Goal: Information Seeking & Learning: Learn about a topic

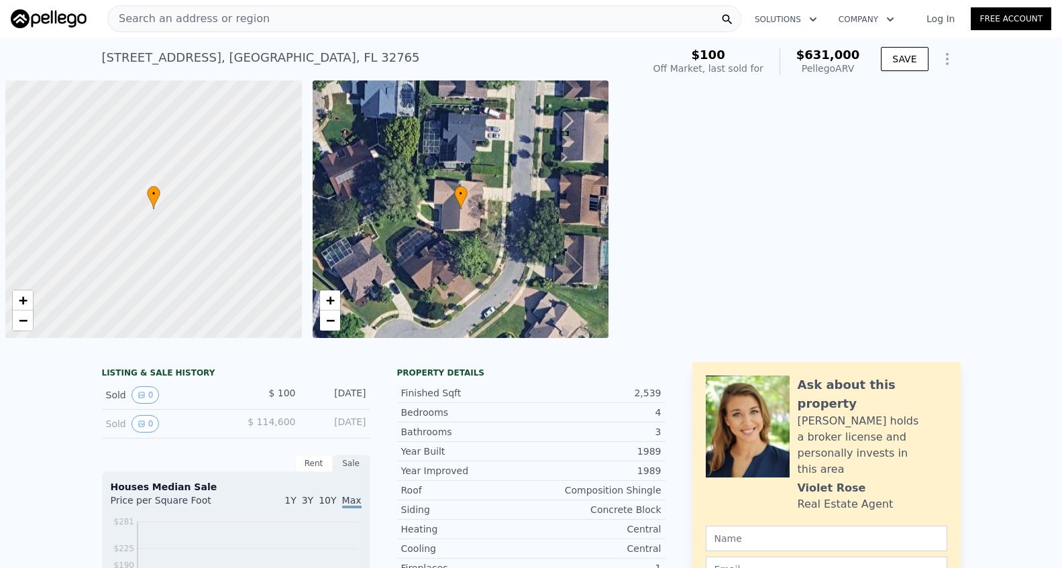
click at [215, 17] on span "Search an address or region" at bounding box center [189, 19] width 162 height 16
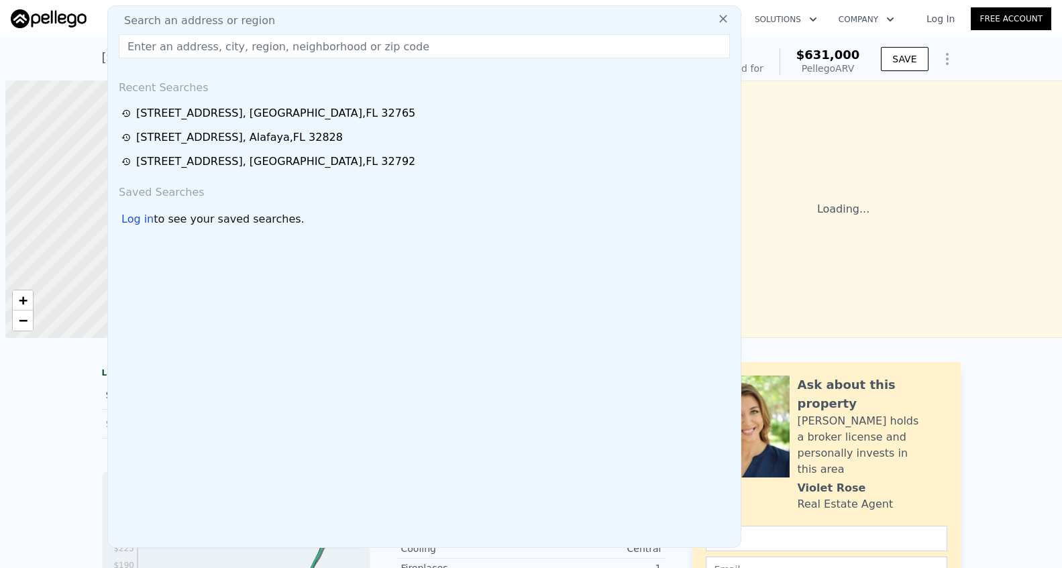
scroll to position [0, 5]
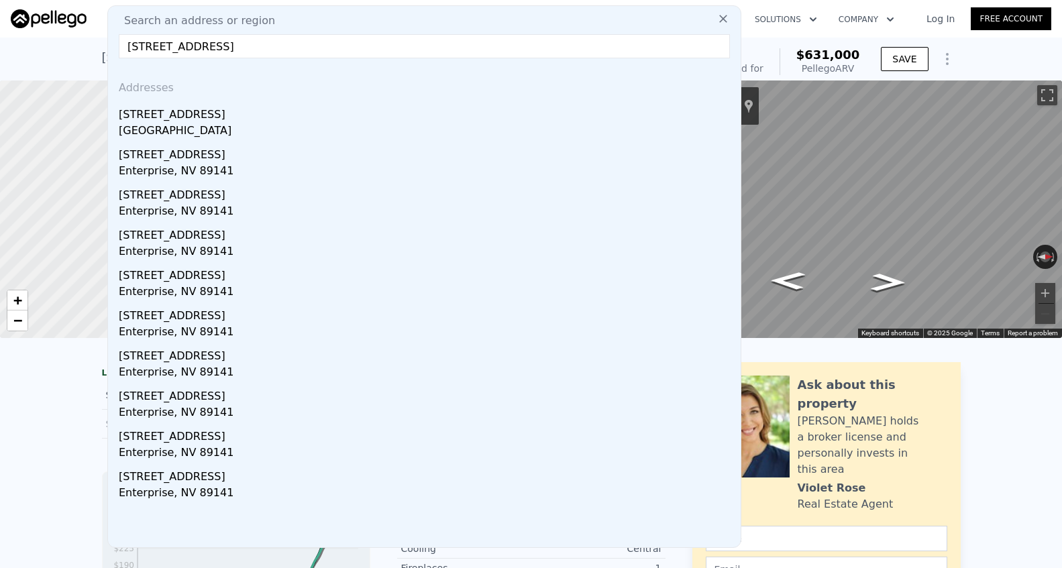
type input "[STREET_ADDRESS]"
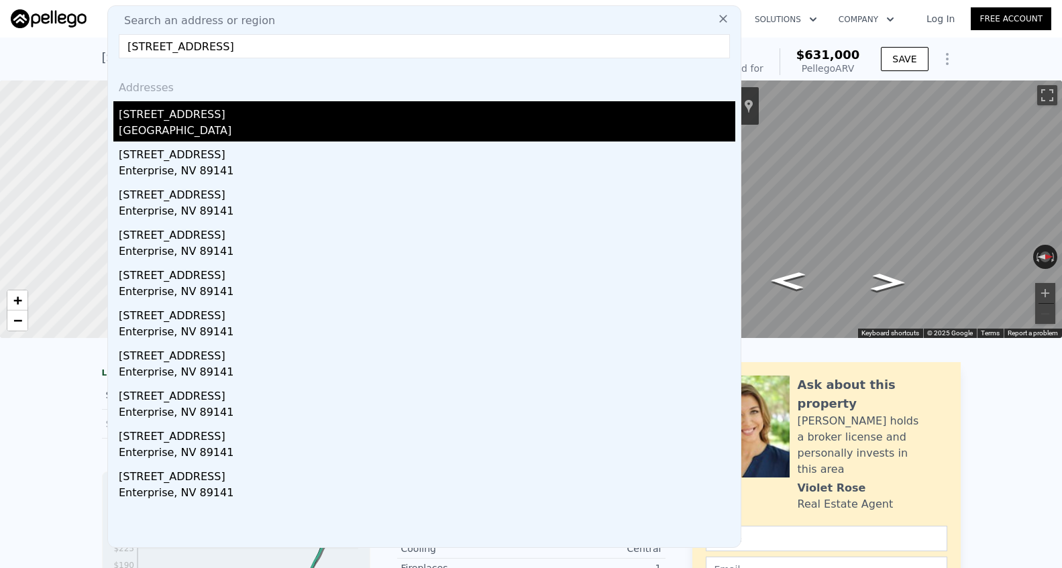
click at [199, 125] on div "[GEOGRAPHIC_DATA]" at bounding box center [427, 132] width 616 height 19
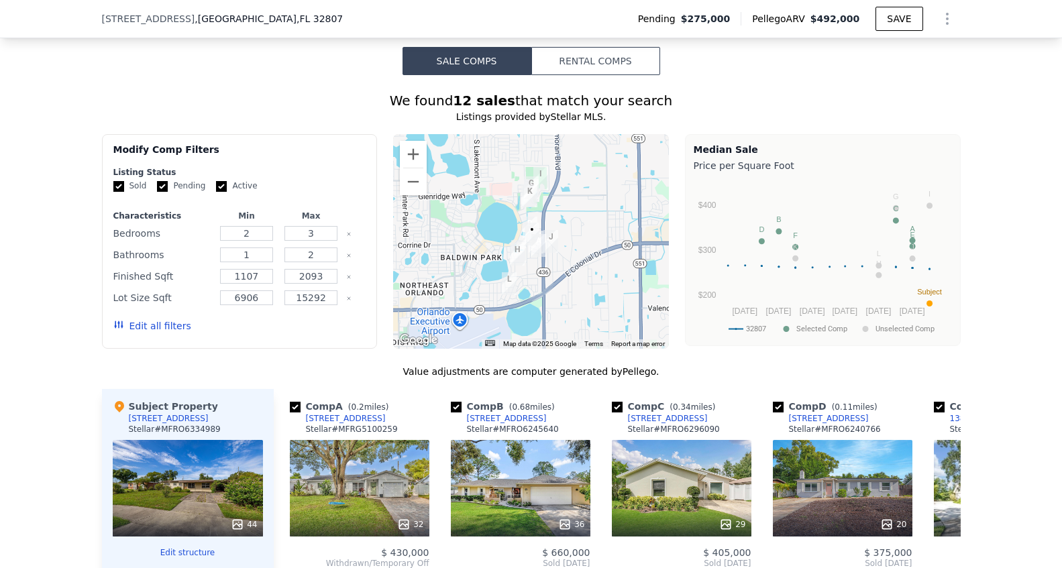
scroll to position [1023, 0]
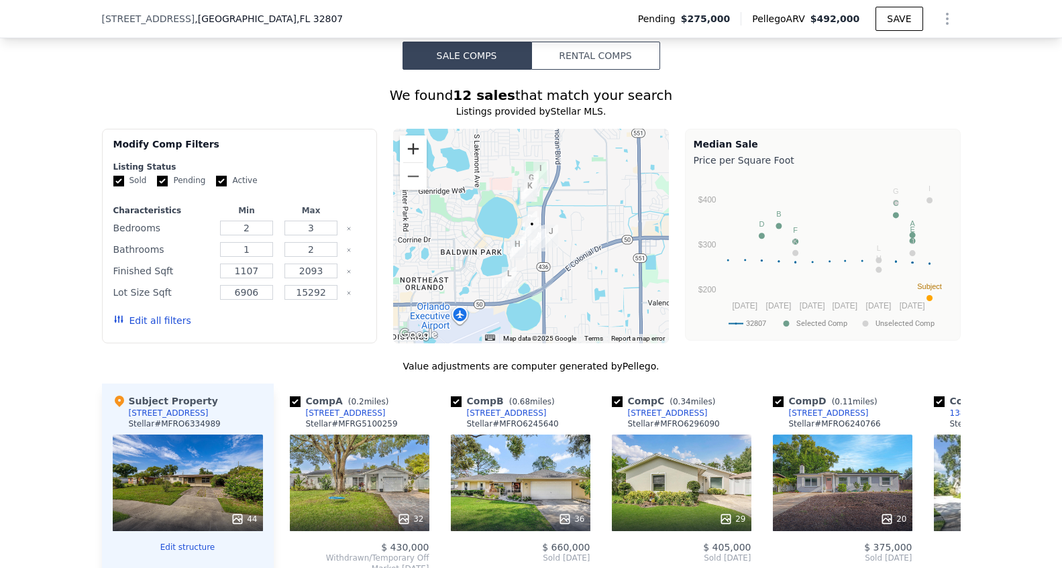
click at [418, 150] on button "Zoom in" at bounding box center [413, 148] width 27 height 27
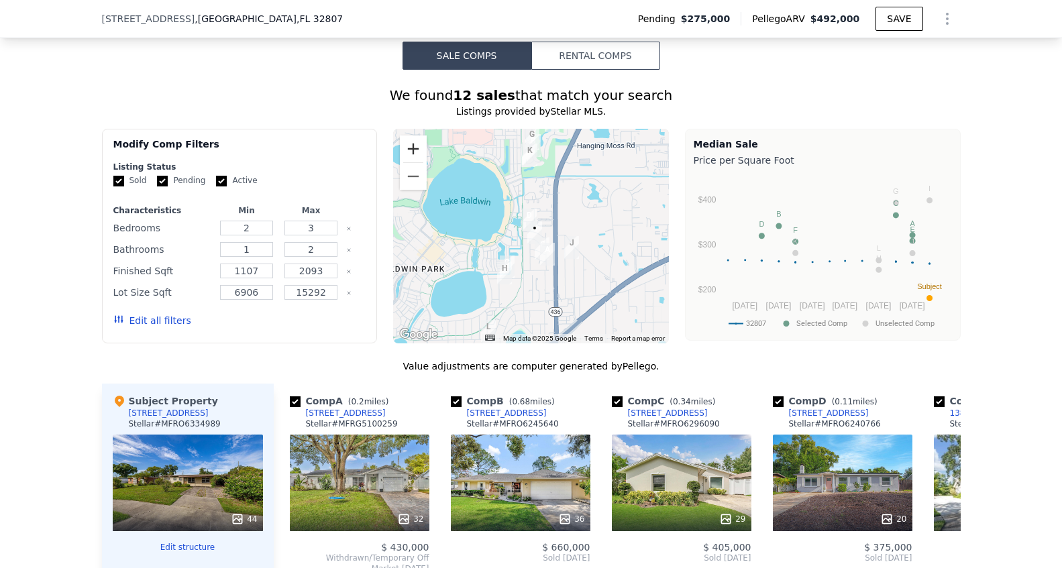
click at [418, 150] on button "Zoom in" at bounding box center [413, 148] width 27 height 27
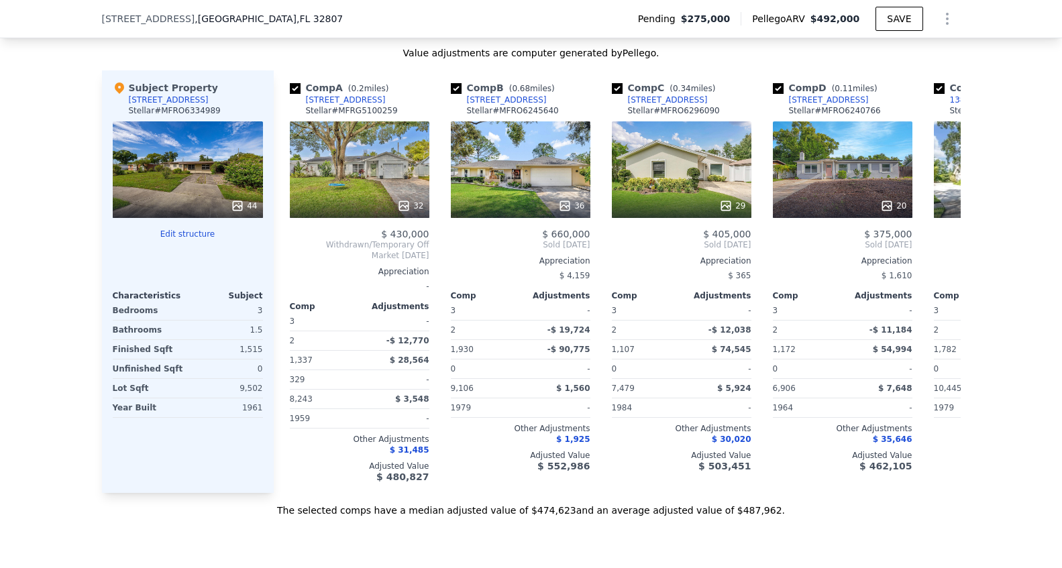
scroll to position [1337, 0]
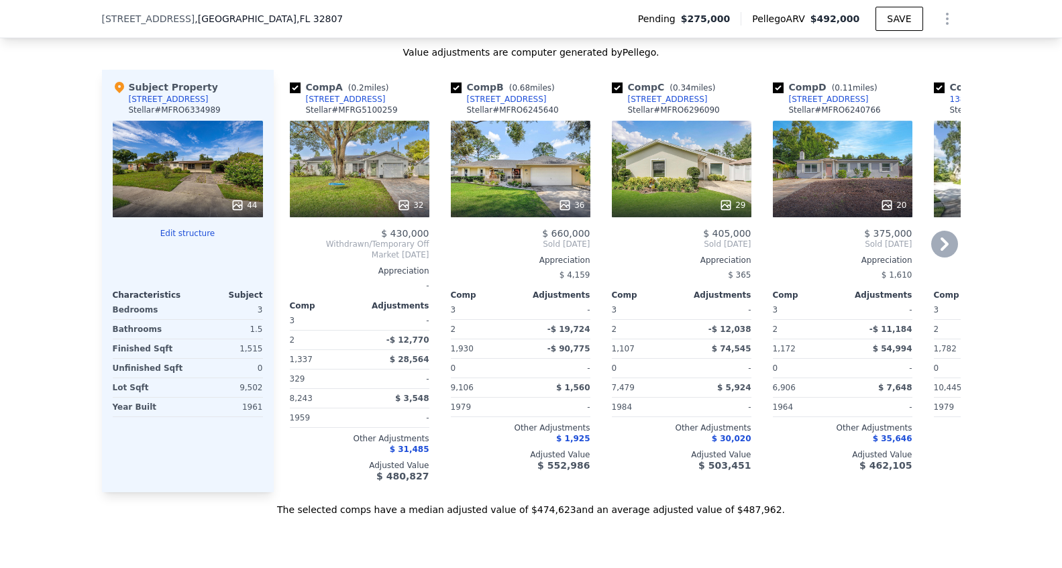
click at [883, 205] on icon at bounding box center [887, 205] width 9 height 9
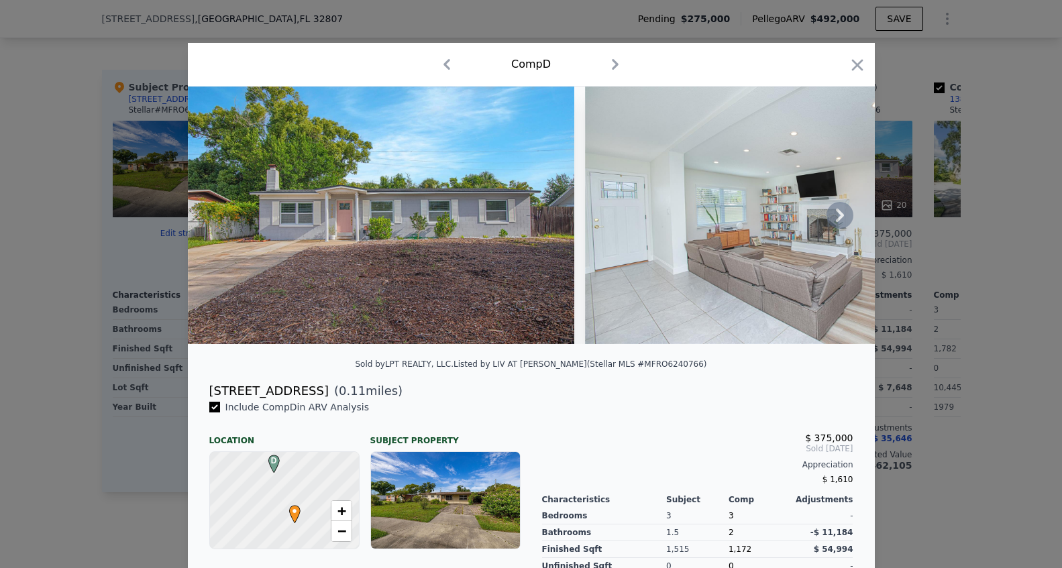
click at [836, 218] on icon at bounding box center [839, 215] width 27 height 27
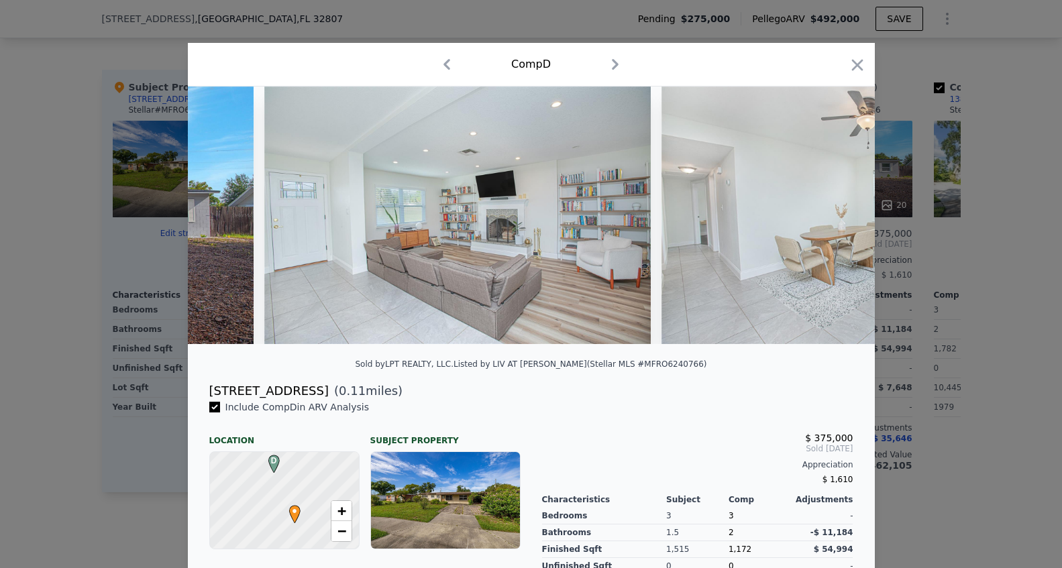
scroll to position [0, 322]
click at [836, 218] on img at bounding box center [853, 216] width 386 height 258
click at [836, 218] on icon at bounding box center [839, 215] width 27 height 27
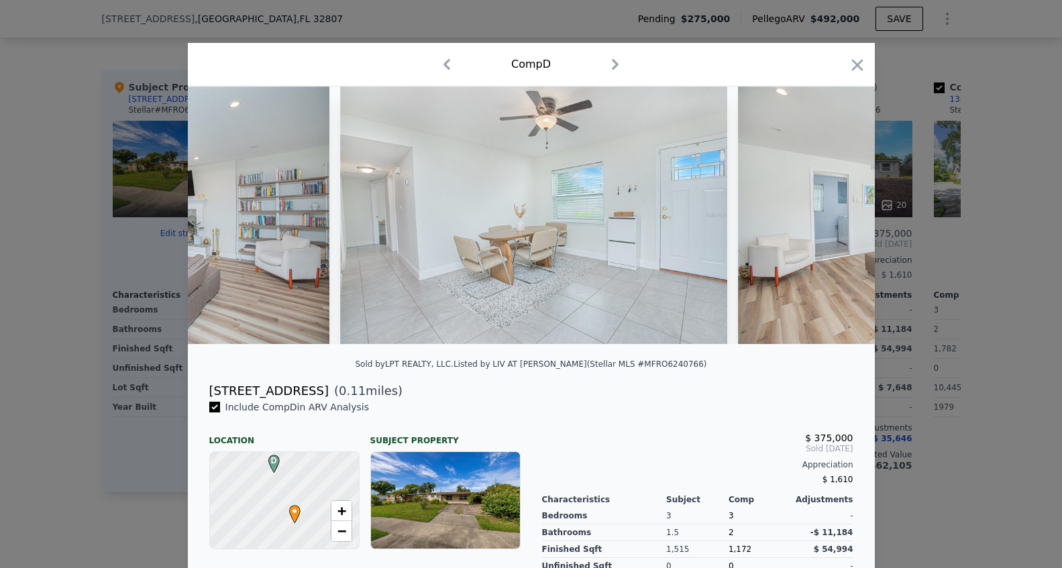
scroll to position [0, 644]
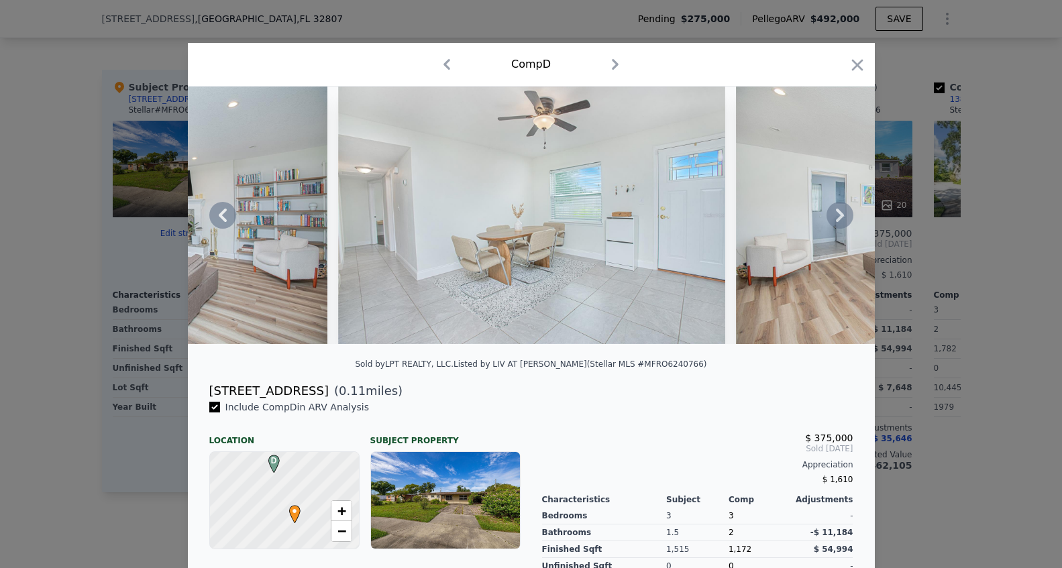
click at [836, 218] on icon at bounding box center [839, 215] width 27 height 27
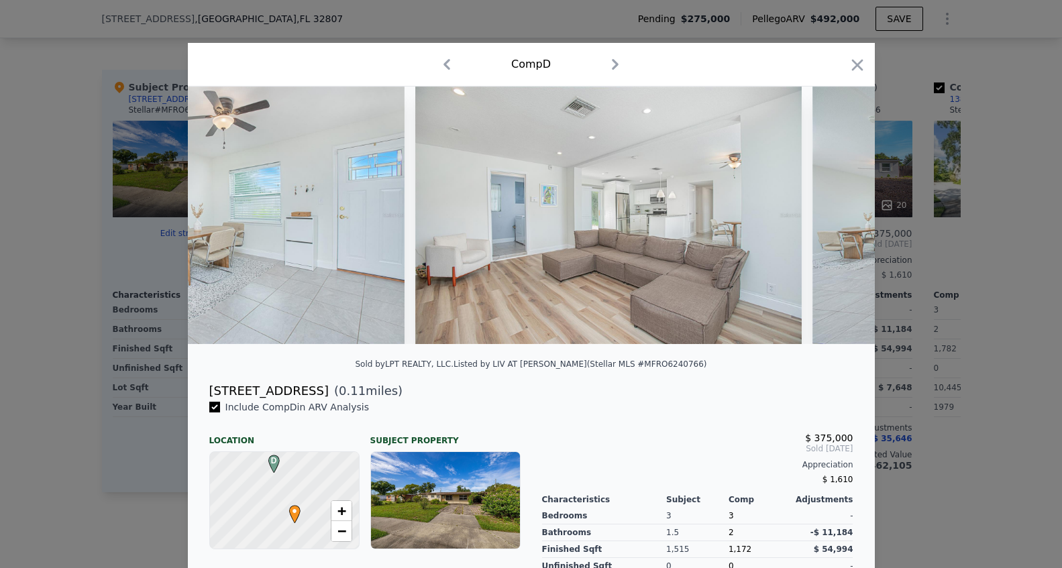
scroll to position [0, 966]
click at [836, 218] on img at bounding box center [1004, 216] width 386 height 258
click at [842, 217] on icon at bounding box center [839, 215] width 27 height 27
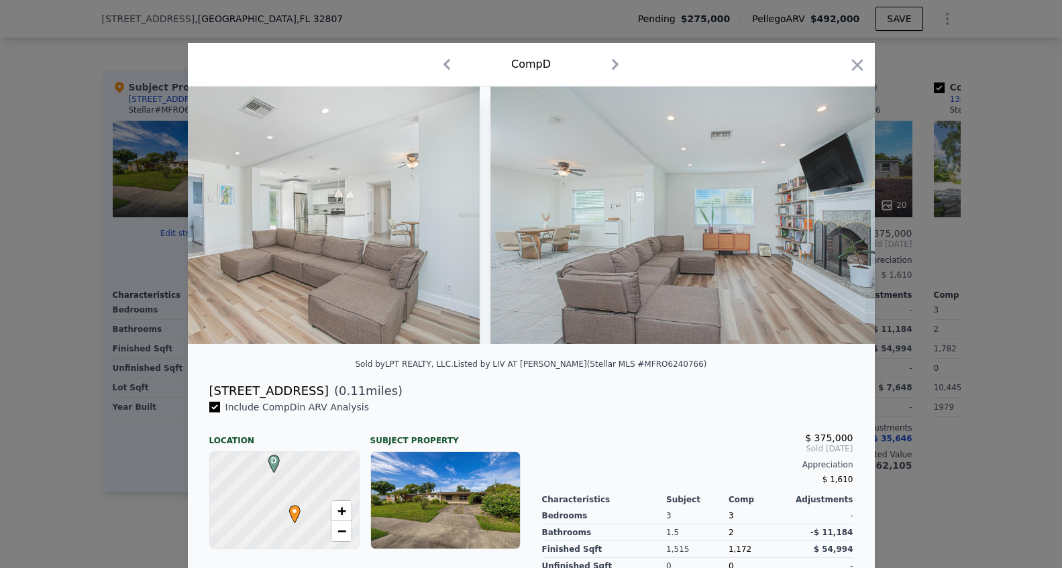
scroll to position [0, 1288]
click at [842, 217] on div at bounding box center [531, 216] width 687 height 258
click at [841, 216] on icon at bounding box center [840, 215] width 8 height 13
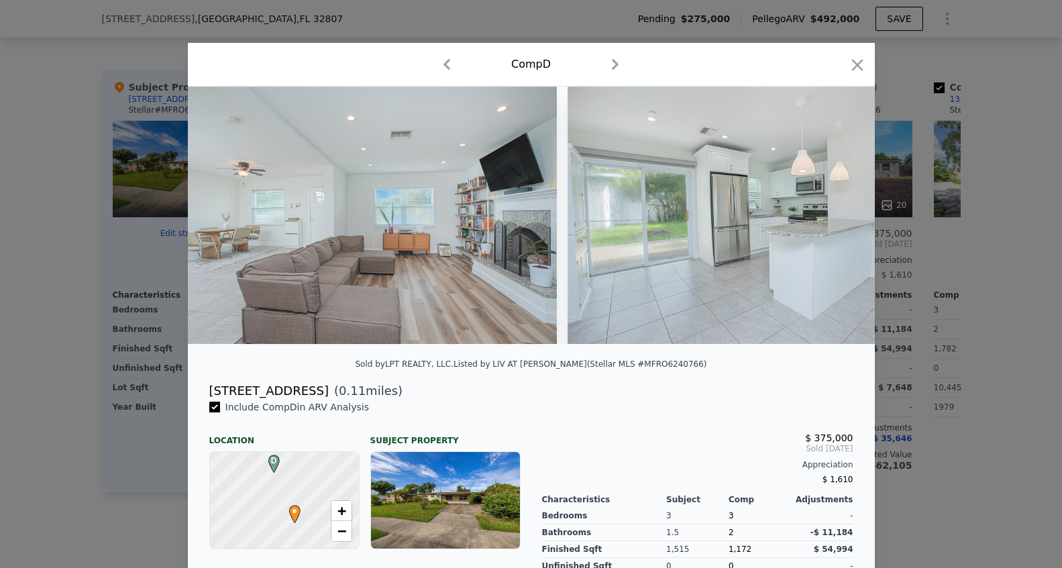
scroll to position [0, 1610]
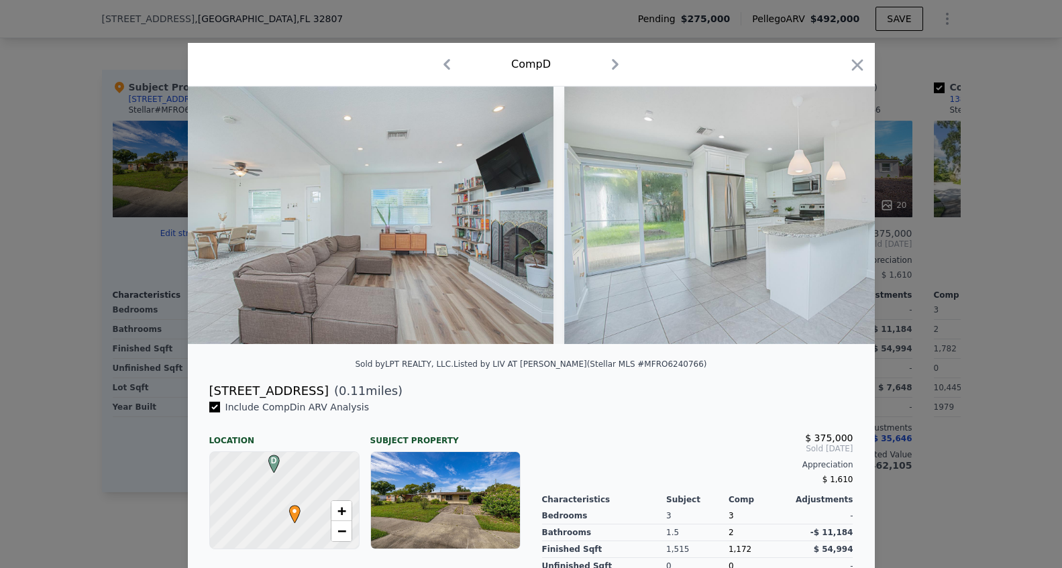
click at [841, 216] on div at bounding box center [531, 216] width 687 height 258
click at [841, 216] on icon at bounding box center [840, 215] width 8 height 13
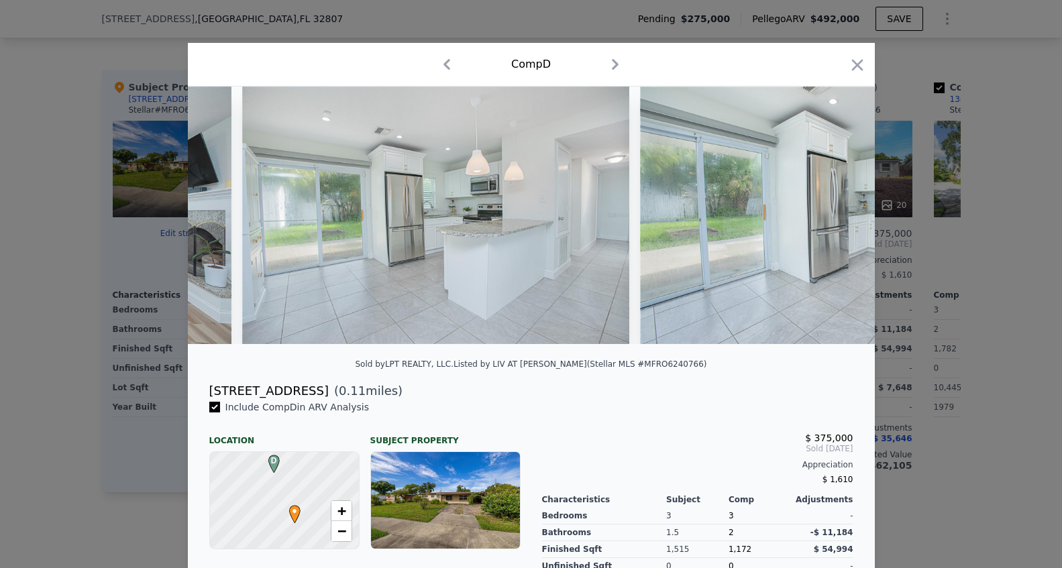
click at [841, 216] on div at bounding box center [531, 216] width 687 height 258
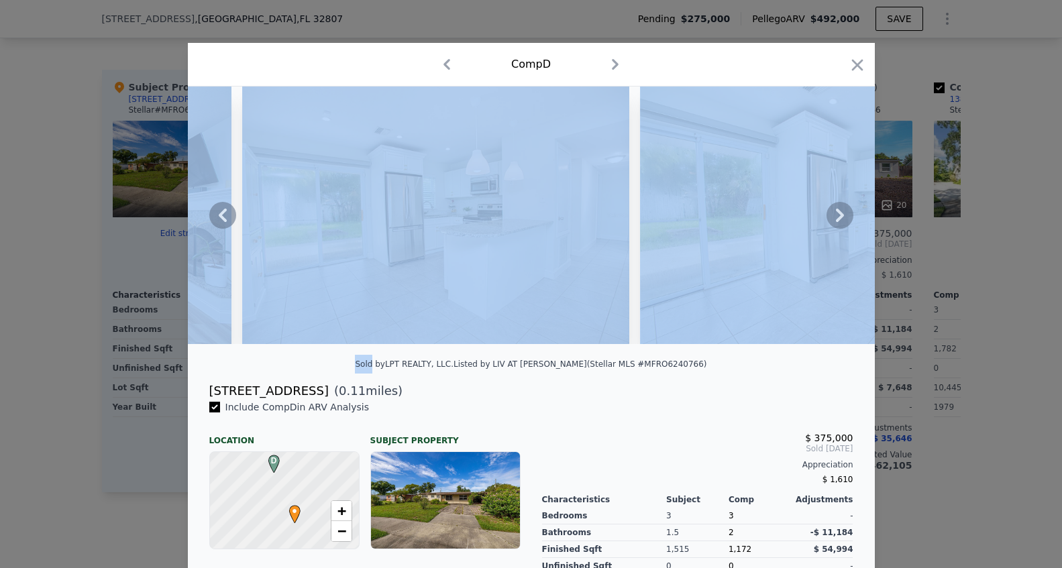
click at [841, 216] on icon at bounding box center [840, 215] width 8 height 13
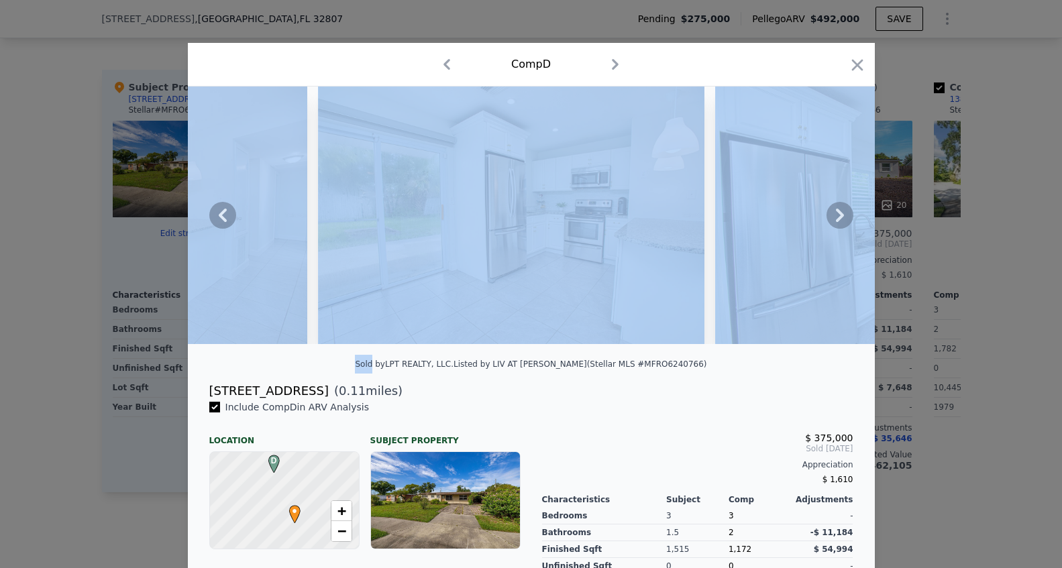
click at [841, 216] on icon at bounding box center [840, 215] width 8 height 13
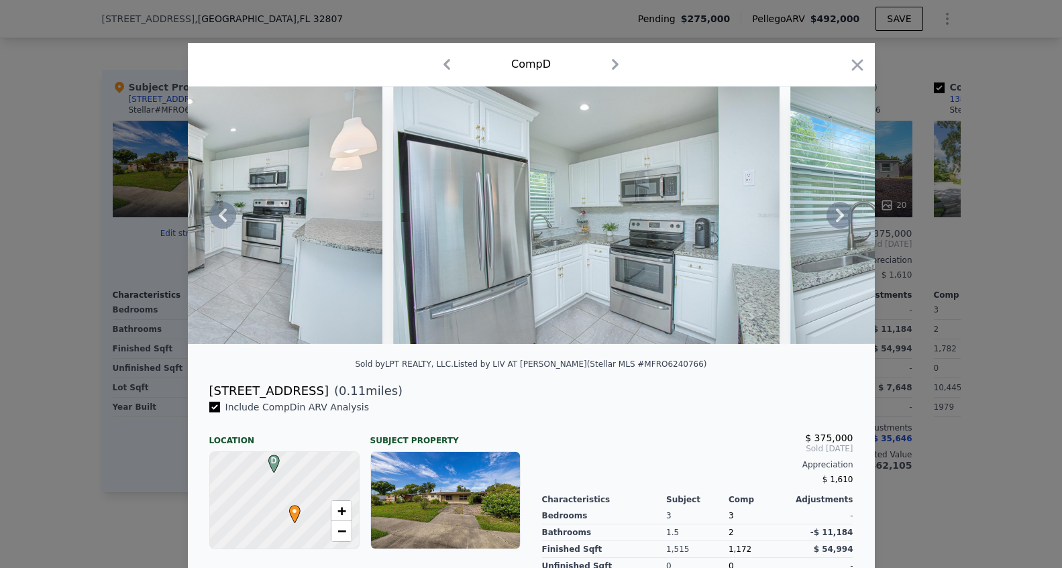
click at [841, 216] on icon at bounding box center [840, 215] width 8 height 13
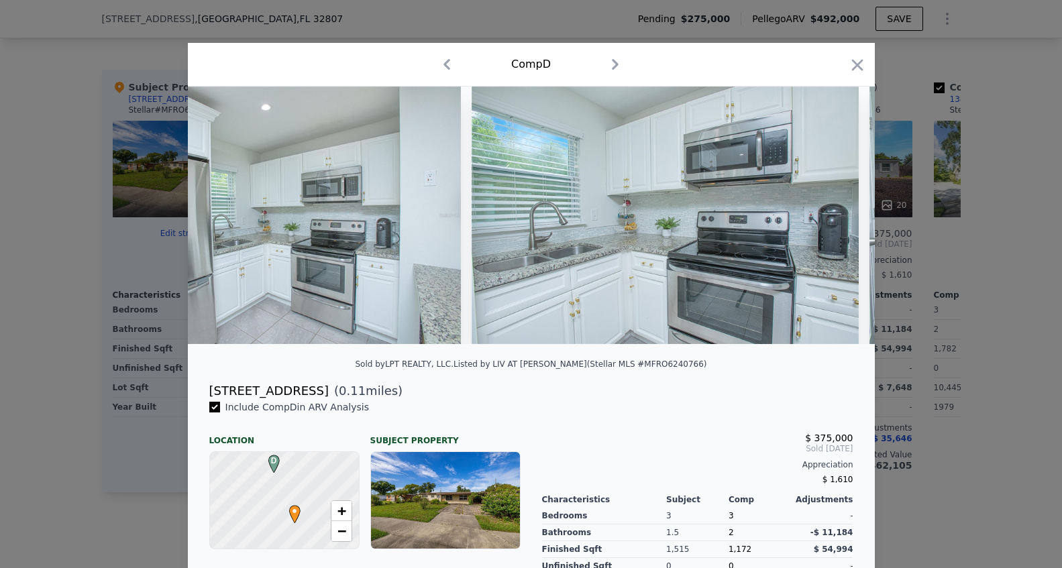
scroll to position [0, 2898]
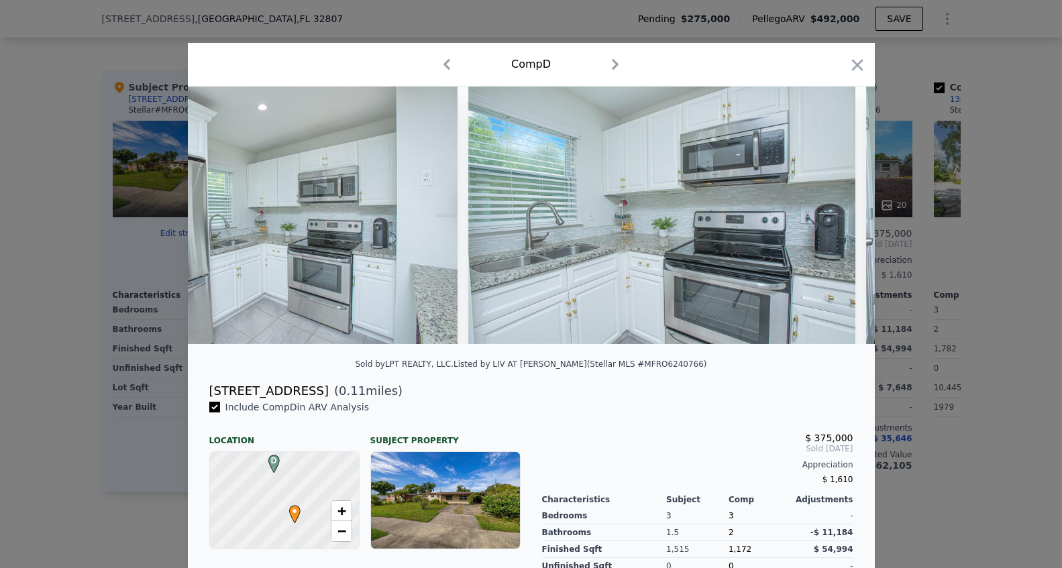
click at [841, 216] on img at bounding box center [661, 216] width 386 height 258
click at [838, 222] on icon at bounding box center [839, 215] width 27 height 27
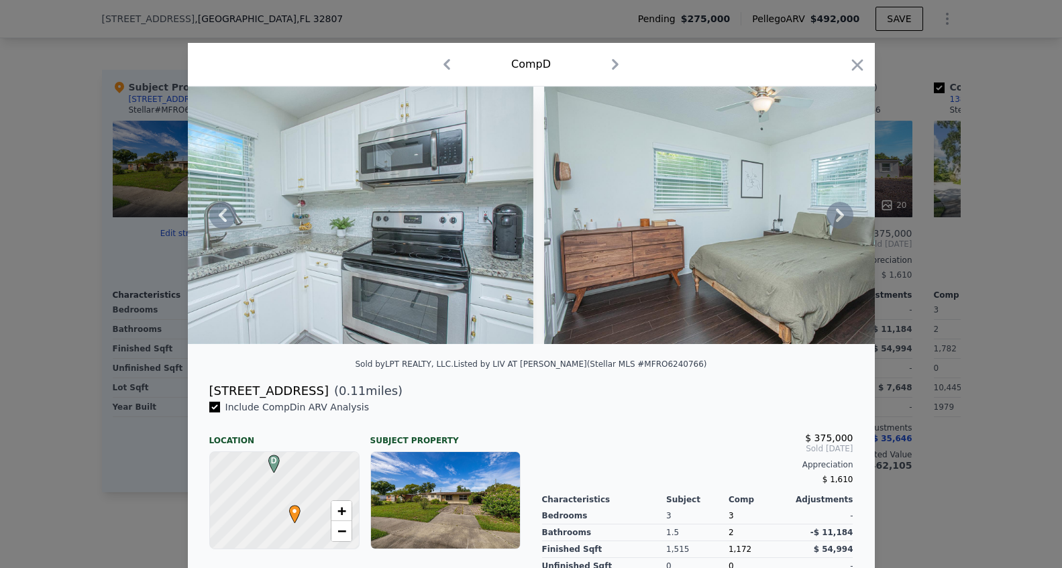
click at [836, 217] on icon at bounding box center [839, 215] width 27 height 27
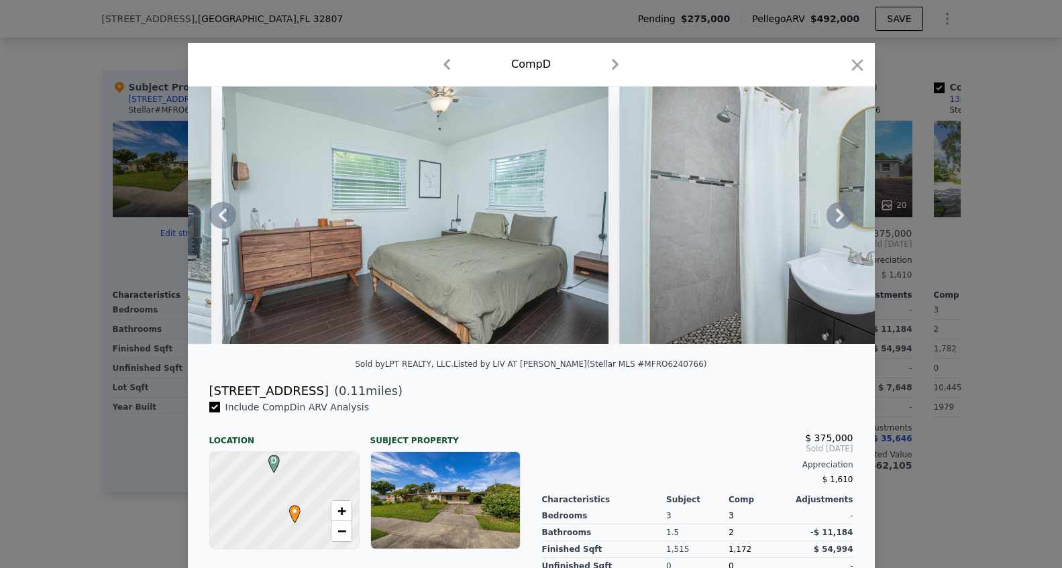
click at [836, 217] on icon at bounding box center [839, 215] width 27 height 27
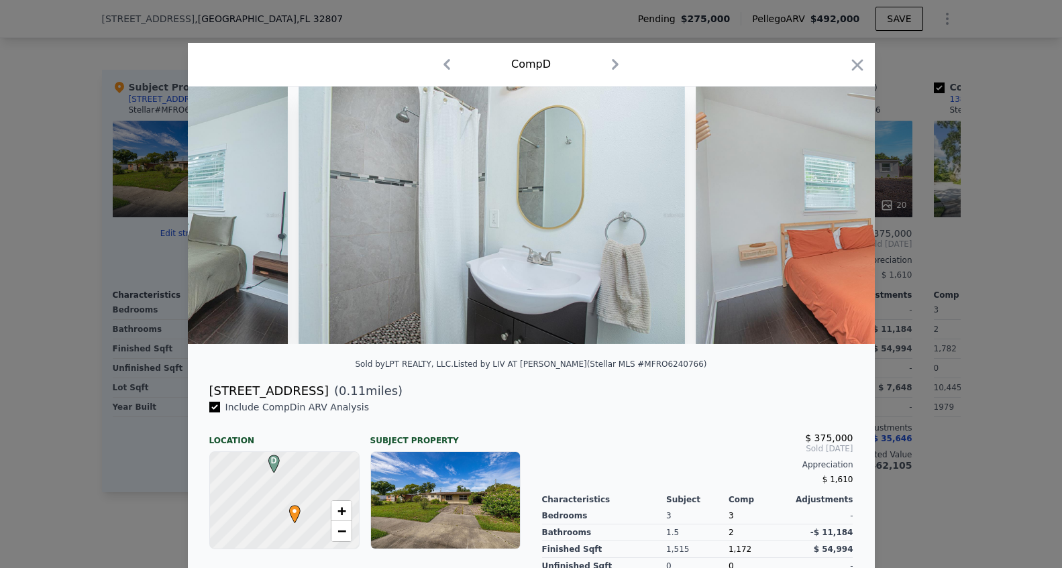
scroll to position [0, 3864]
click at [836, 217] on div at bounding box center [531, 216] width 687 height 258
click at [836, 217] on icon at bounding box center [839, 215] width 27 height 27
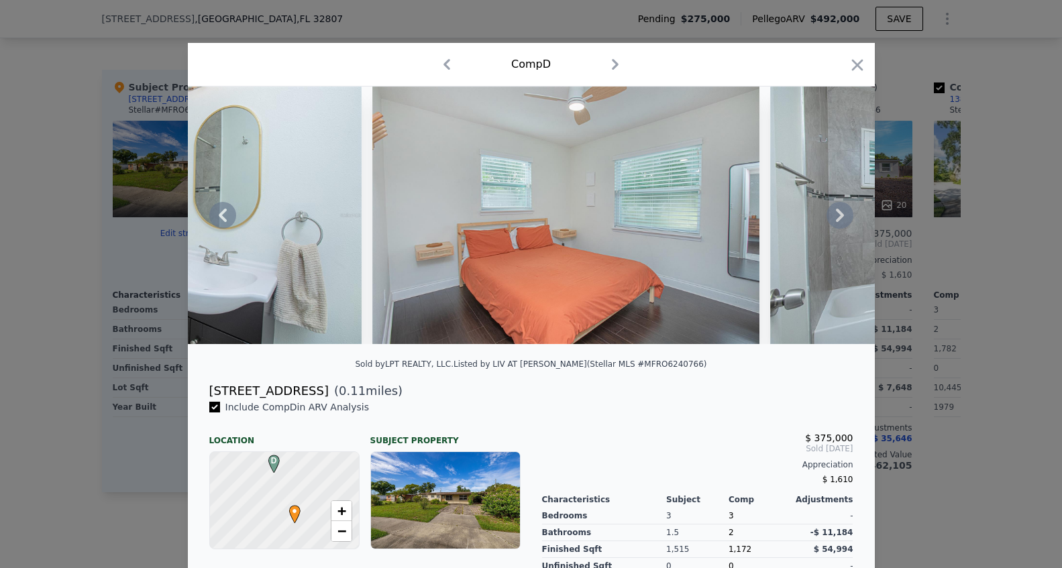
click at [836, 217] on icon at bounding box center [839, 215] width 27 height 27
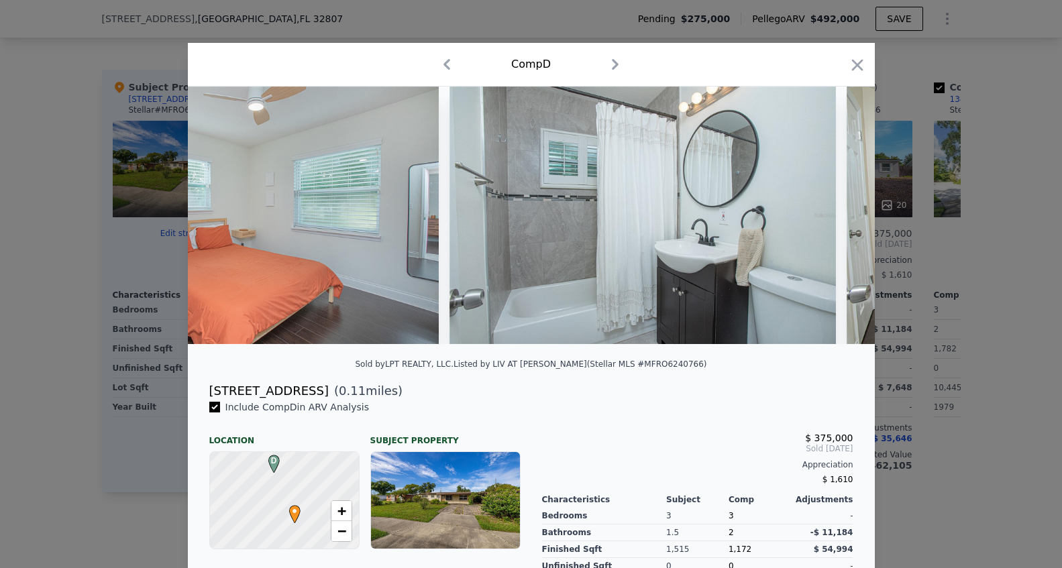
scroll to position [0, 4508]
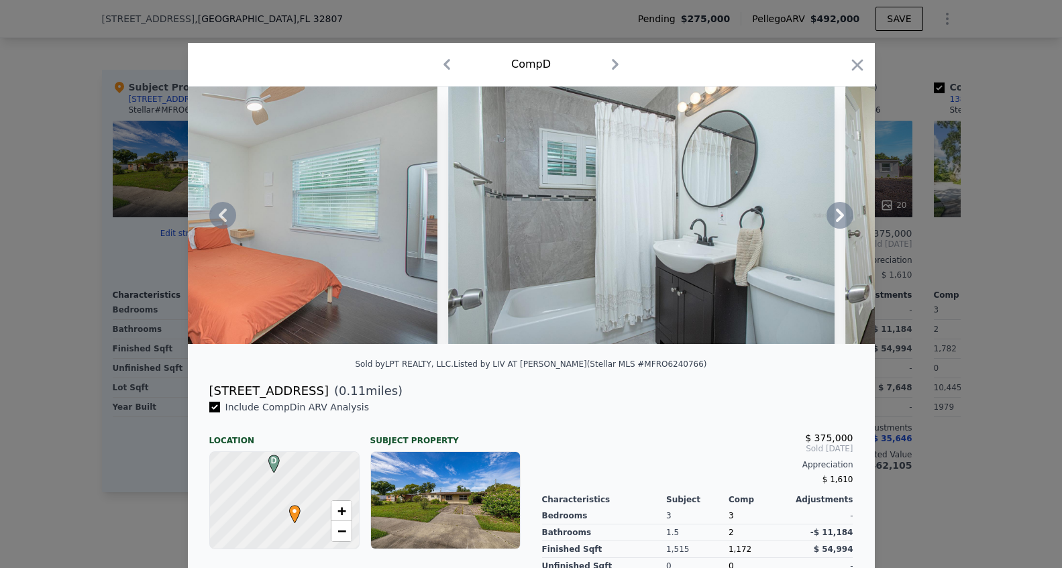
click at [836, 217] on icon at bounding box center [839, 215] width 27 height 27
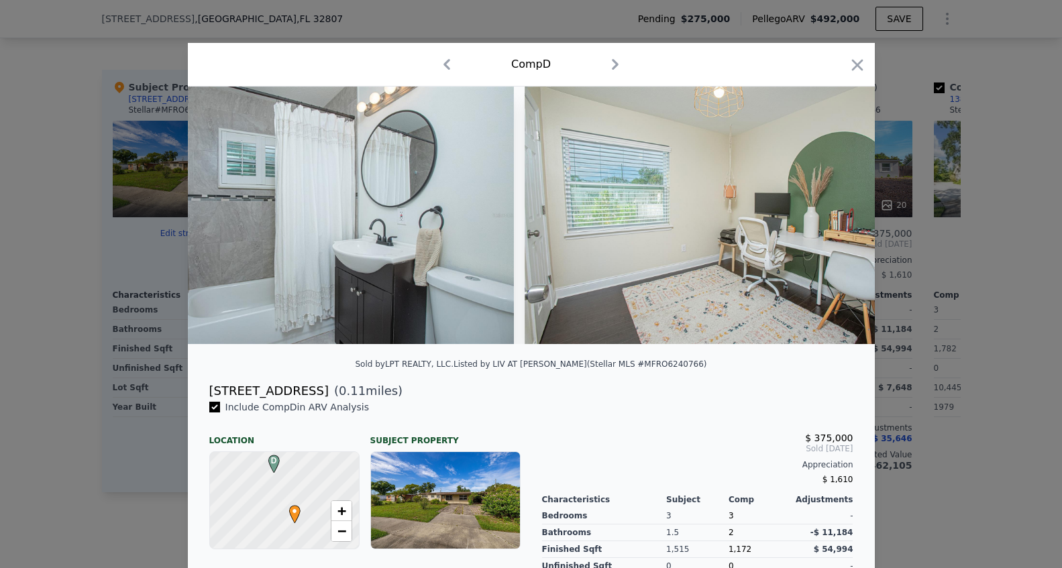
scroll to position [0, 4830]
click at [836, 217] on icon at bounding box center [839, 215] width 27 height 27
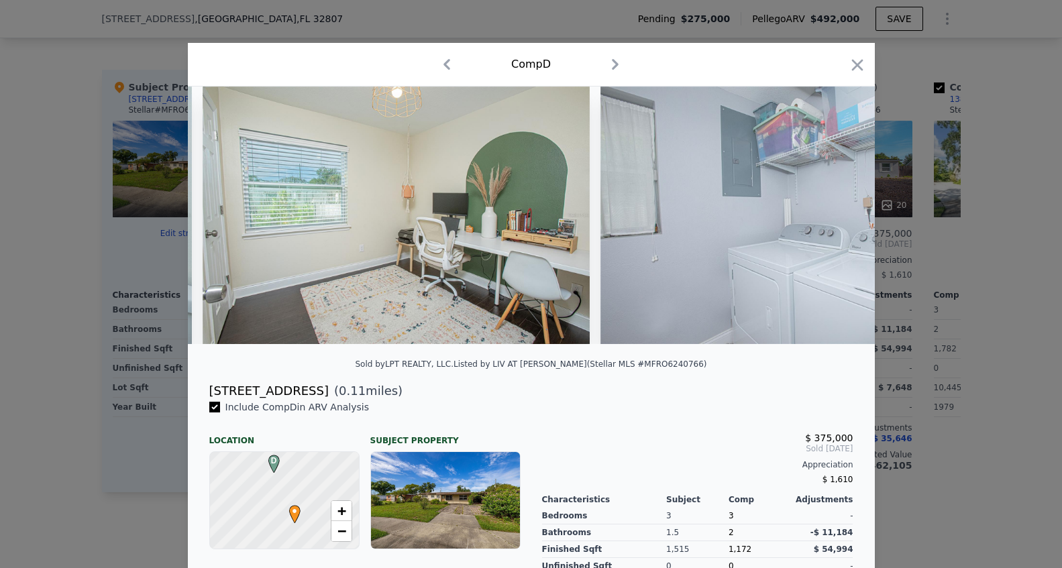
scroll to position [0, 5152]
click at [853, 69] on icon "button" at bounding box center [857, 65] width 19 height 19
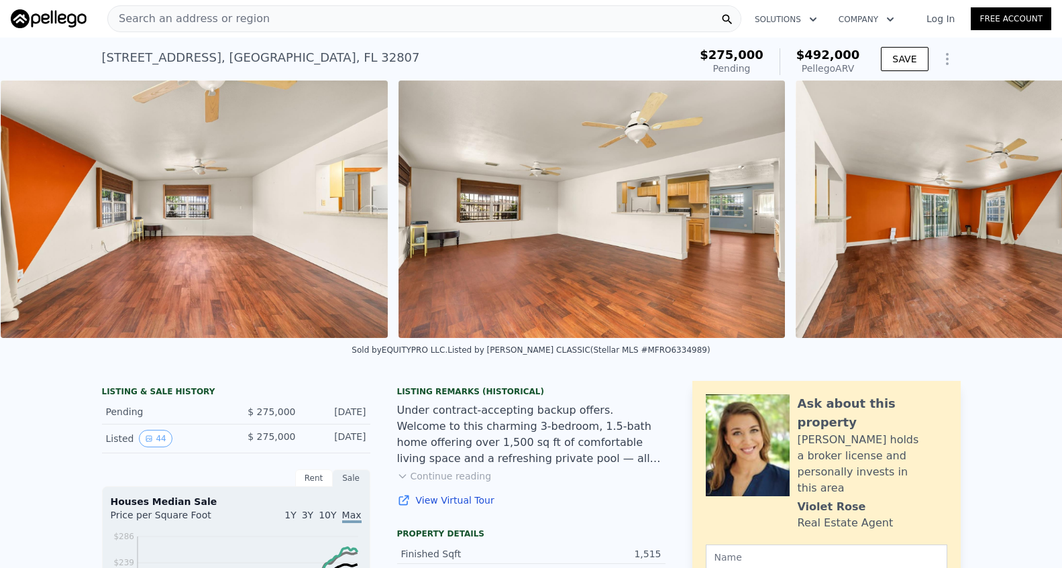
scroll to position [0, 7368]
